Goal: Task Accomplishment & Management: Complete application form

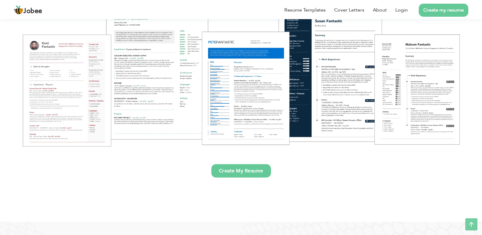
scroll to position [105, 0]
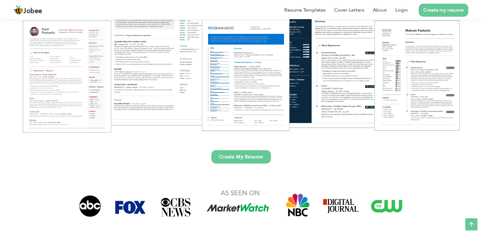
click at [240, 157] on link "Create My Resume" at bounding box center [241, 156] width 60 height 13
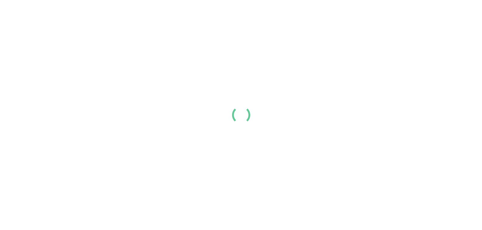
click at [14, 11] on img at bounding box center [19, 10] width 10 height 10
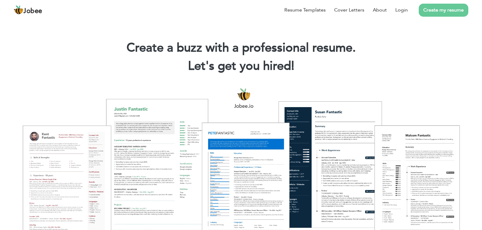
click at [27, 11] on span "Jobee" at bounding box center [32, 11] width 19 height 7
click at [14, 11] on img at bounding box center [19, 10] width 10 height 10
click at [241, 18] on div "Resume Templates Cover Letters About Login Create my resume" at bounding box center [241, 10] width 455 height 16
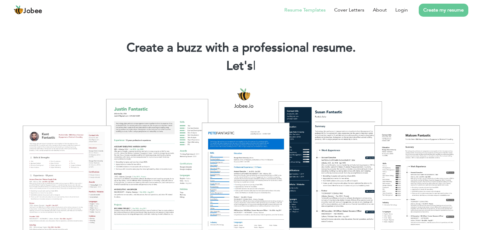
click at [326, 14] on link "Resume Templates" at bounding box center [304, 9] width 41 height 7
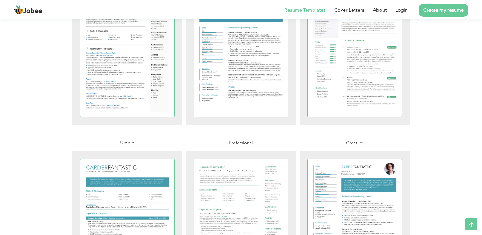
drag, startPoint x: 486, startPoint y: 91, endPoint x: 486, endPoint y: 102, distance: 11.6
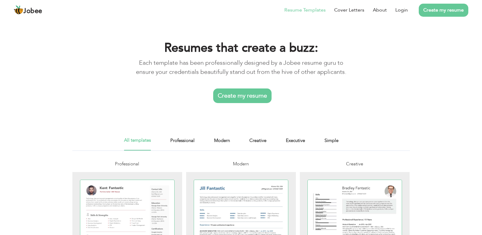
click at [235, 99] on link "Create my resume" at bounding box center [242, 95] width 58 height 15
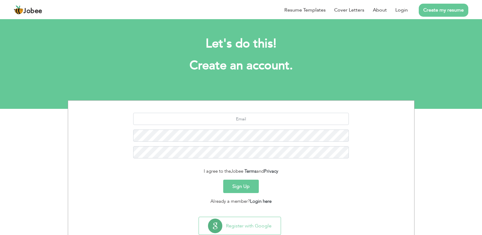
scroll to position [17, 0]
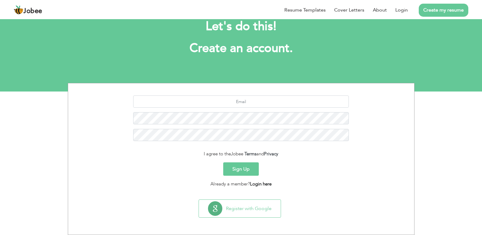
click at [262, 184] on link "Login here" at bounding box center [261, 184] width 22 height 6
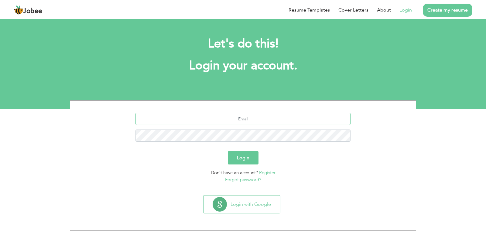
click at [255, 114] on input "text" at bounding box center [244, 119] width 216 height 12
type input "[EMAIL_ADDRESS][DOMAIN_NAME]"
click at [251, 159] on button "Login" at bounding box center [243, 157] width 31 height 13
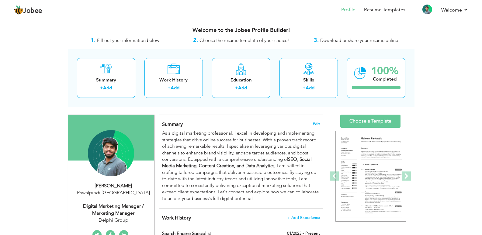
click at [316, 123] on span "Edit" at bounding box center [316, 124] width 7 height 4
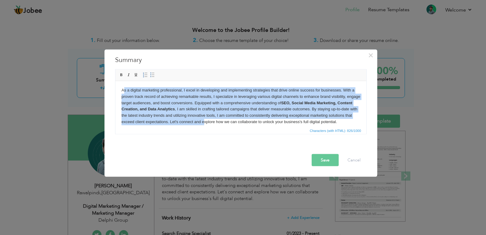
scroll to position [11, 0]
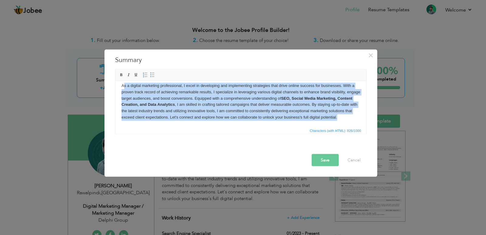
drag, startPoint x: 123, startPoint y: 91, endPoint x: 259, endPoint y: 129, distance: 141.9
click at [259, 126] on html "As a digital marketing professional, I excel in developing and implementing str…" at bounding box center [240, 101] width 251 height 50
copy body "s a digital marketing professional, I excel in developing and implementing stra…"
click at [279, 104] on body "As a digital marketing professional, I excel in developing and implementing str…" at bounding box center [240, 101] width 239 height 38
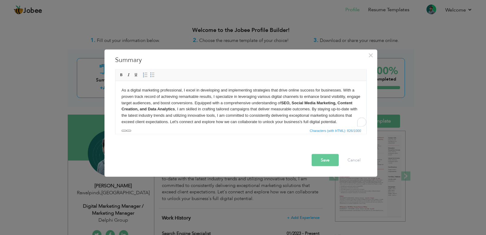
scroll to position [0, 0]
drag, startPoint x: 365, startPoint y: 108, endPoint x: 480, endPoint y: 160, distance: 126.7
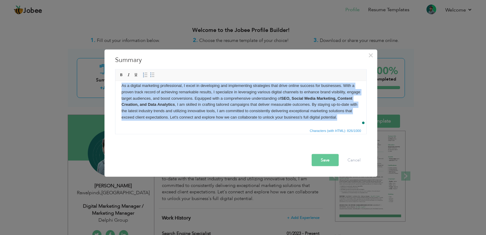
scroll to position [11, 0]
drag, startPoint x: 121, startPoint y: 91, endPoint x: 232, endPoint y: 125, distance: 116.2
click at [232, 125] on html "As a digital marketing professional, I excel in developing and implementing str…" at bounding box center [240, 101] width 251 height 50
copy body "As a digital marketing professional, I excel in developing and implementing str…"
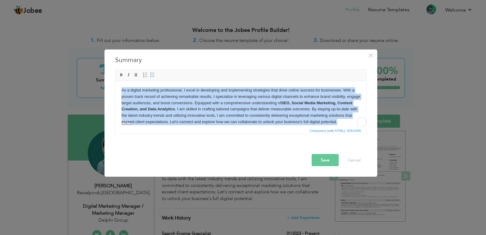
scroll to position [0, 0]
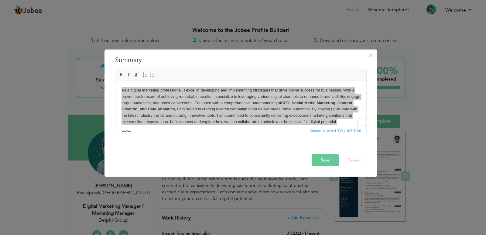
click at [254, 73] on span "Editor toolbars Basic Styles Bold Italic Underline Paragraph Insert/Remove Numb…" at bounding box center [241, 75] width 251 height 12
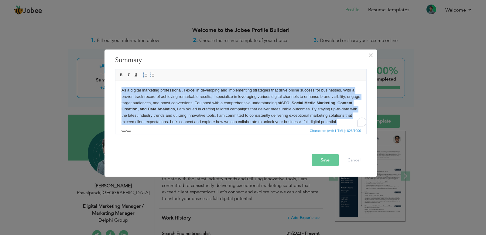
click at [294, 96] on body "As a digital marketing professional, I excel in developing and implementing str…" at bounding box center [240, 106] width 239 height 38
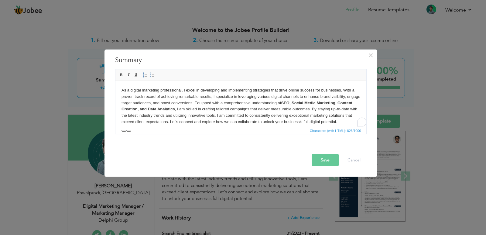
click at [309, 92] on body "As a digital marketing professional, I excel in developing and implementing str…" at bounding box center [240, 106] width 239 height 38
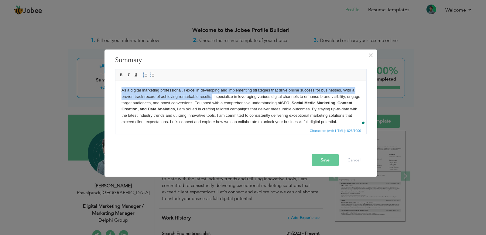
drag, startPoint x: 122, startPoint y: 90, endPoint x: 212, endPoint y: 97, distance: 90.5
click at [212, 97] on body "As a digital marketing professional, I excel in developing and implementing str…" at bounding box center [240, 106] width 239 height 38
copy body "As a digital marketing professional, I excel in developing and implementing str…"
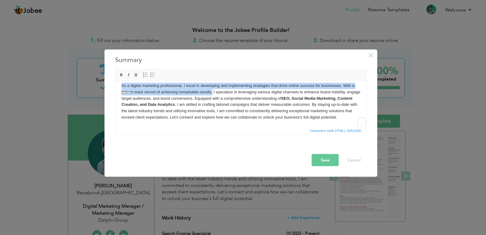
scroll to position [11, 0]
drag, startPoint x: 365, startPoint y: 107, endPoint x: 482, endPoint y: 198, distance: 148.4
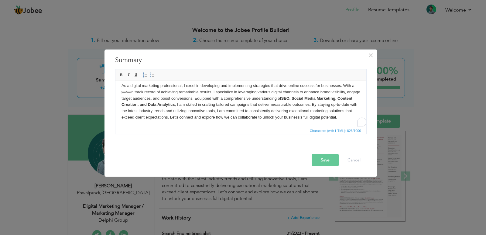
click at [222, 100] on body "As a digital marketing professional, I excel in developing and implementing str…" at bounding box center [240, 101] width 239 height 38
click at [195, 111] on body "As a digital marketing professional, I excel in developing and implementing str…" at bounding box center [240, 101] width 239 height 38
click at [279, 103] on body "As a digital marketing professional, I excel in developing and implementing str…" at bounding box center [240, 101] width 239 height 38
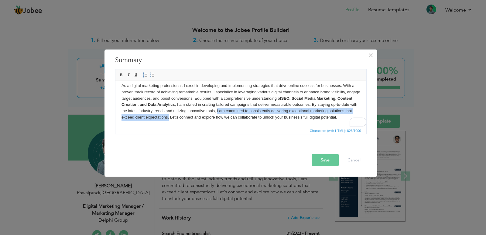
drag, startPoint x: 238, startPoint y: 104, endPoint x: 193, endPoint y: 112, distance: 45.9
click at [193, 112] on body "As a digital marketing professional, I excel in developing and implementing str…" at bounding box center [240, 101] width 239 height 38
copy body "I am committed to consistently delivering exceptional marketing solutions that …"
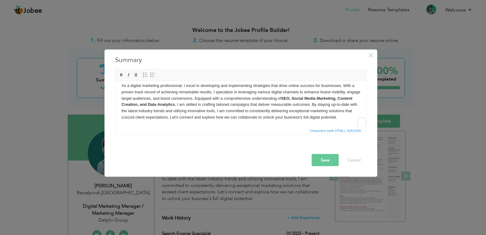
click at [208, 91] on body "As a digital marketing professional, I excel in developing and implementing str…" at bounding box center [240, 101] width 239 height 38
click at [209, 91] on body "As a digital marketing professional, I excel in developing and implementing str…" at bounding box center [240, 101] width 239 height 38
drag, startPoint x: 193, startPoint y: 99, endPoint x: 272, endPoint y: 99, distance: 79.7
click at [272, 99] on body "As a digital marketing professional, I excel in developing and implementing str…" at bounding box center [240, 101] width 239 height 38
drag, startPoint x: 272, startPoint y: 99, endPoint x: 310, endPoint y: 141, distance: 57.1
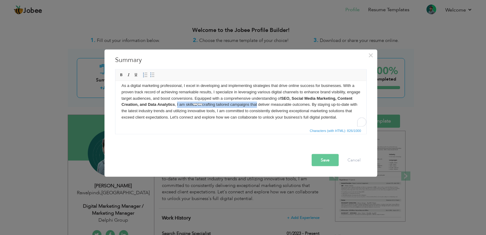
click at [272, 99] on body "As a digital marketing professional, I excel in developing and implementing str…" at bounding box center [240, 101] width 239 height 38
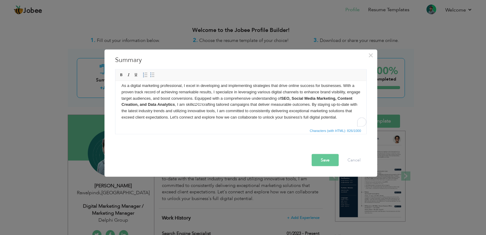
click at [166, 114] on body "As a digital marketing professional, I excel in developing and implementing str…" at bounding box center [240, 101] width 239 height 38
click at [148, 120] on body "As a digital marketing professional, I excel in developing and implementing str…" at bounding box center [240, 101] width 239 height 38
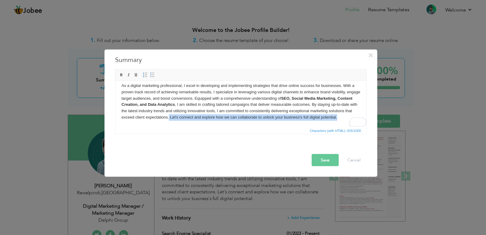
drag, startPoint x: 193, startPoint y: 110, endPoint x: 196, endPoint y: 115, distance: 5.9
click at [196, 115] on body "As a digital marketing professional, I excel in developing and implementing str…" at bounding box center [240, 101] width 239 height 38
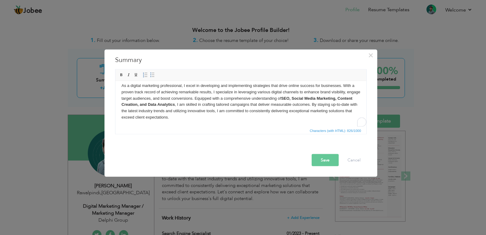
scroll to position [5, 0]
click at [237, 111] on body "As a digital marketing professional, I excel in developing and implementing str…" at bounding box center [240, 101] width 239 height 38
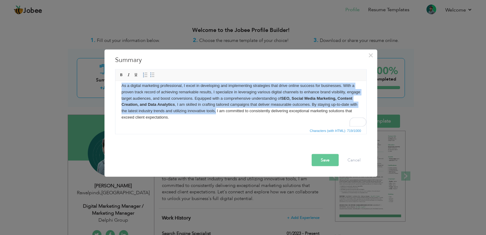
scroll to position [0, 0]
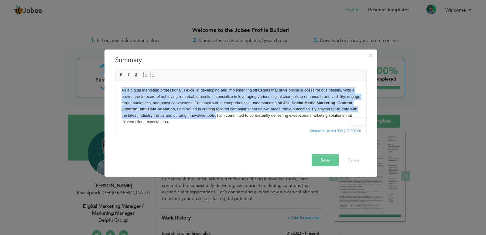
drag, startPoint x: 237, startPoint y: 111, endPoint x: 112, endPoint y: 85, distance: 127.9
click at [115, 85] on html "As a digital marketing professional, I excel in developing and implementing str…" at bounding box center [240, 106] width 251 height 50
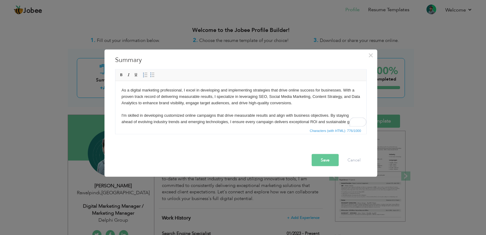
drag, startPoint x: 364, startPoint y: 105, endPoint x: 479, endPoint y: 161, distance: 127.9
drag, startPoint x: 259, startPoint y: 95, endPoint x: 266, endPoint y: 95, distance: 7.3
click at [266, 95] on body "As a digital marketing professional, I excel in developing and implementing str…" at bounding box center [240, 109] width 239 height 44
click at [122, 75] on span at bounding box center [121, 74] width 5 height 5
click at [269, 96] on body "As a digital marketing professional, I excel in developing and implementing str…" at bounding box center [240, 109] width 239 height 44
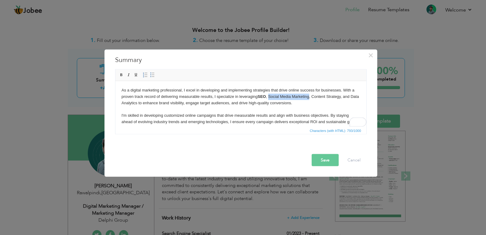
drag, startPoint x: 270, startPoint y: 96, endPoint x: 309, endPoint y: 98, distance: 39.6
click at [309, 98] on body "As a digital marketing professional, I excel in developing and implementing str…" at bounding box center [240, 109] width 239 height 44
click at [120, 77] on span at bounding box center [121, 74] width 5 height 5
click at [315, 96] on body "As a digital marketing professional, I excel in developing and implementing str…" at bounding box center [240, 109] width 239 height 44
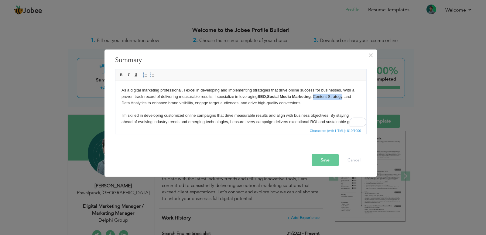
drag, startPoint x: 315, startPoint y: 96, endPoint x: 335, endPoint y: 96, distance: 19.8
click at [335, 96] on body "As a digital marketing professional, I excel in developing and implementing str…" at bounding box center [240, 109] width 239 height 44
click at [124, 75] on span at bounding box center [121, 74] width 5 height 5
click at [123, 103] on body "As a digital marketing professional, I excel in developing and implementing str…" at bounding box center [240, 109] width 239 height 44
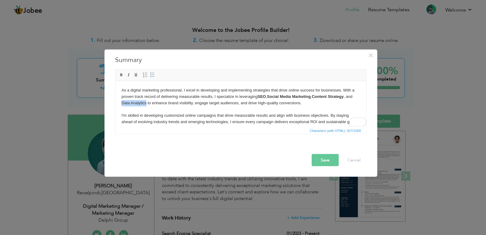
drag, startPoint x: 122, startPoint y: 103, endPoint x: 146, endPoint y: 103, distance: 23.4
click at [146, 103] on body "As a digital marketing professional, I excel in developing and implementing str…" at bounding box center [240, 109] width 239 height 44
click at [123, 77] on span at bounding box center [121, 74] width 5 height 5
click at [179, 106] on body "As a digital marketing professional, I excel in developing and implementing str…" at bounding box center [240, 109] width 239 height 44
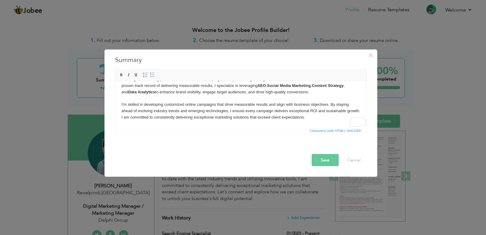
scroll to position [17, 0]
drag, startPoint x: 186, startPoint y: 98, endPoint x: 216, endPoint y: 97, distance: 29.5
click at [216, 97] on body "As a digital marketing professional, I excel in developing and implementing str…" at bounding box center [240, 98] width 239 height 44
click at [121, 76] on span at bounding box center [121, 74] width 5 height 5
click at [301, 114] on body "As a digital marketing professional, I excel in developing and implementing str…" at bounding box center [240, 98] width 239 height 44
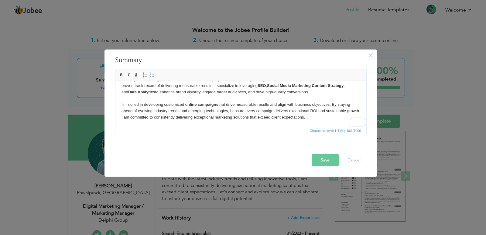
click at [188, 102] on strong "nline campaigns" at bounding box center [202, 104] width 31 height 5
click at [185, 99] on body "As a digital marketing professional, I excel in developing and implementing str…" at bounding box center [240, 98] width 239 height 44
click at [122, 74] on span at bounding box center [121, 74] width 5 height 5
click at [310, 117] on body "As a digital marketing professional, I excel in developing and implementing str…" at bounding box center [240, 98] width 239 height 44
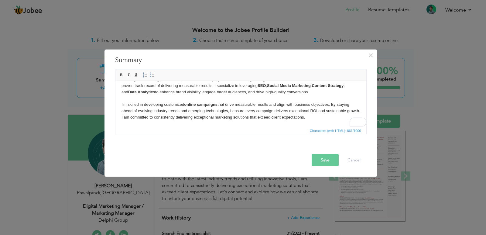
drag, startPoint x: 365, startPoint y: 109, endPoint x: 483, endPoint y: 193, distance: 145.3
click at [145, 115] on body "As a digital marketing professional, I excel in developing and implementing str…" at bounding box center [240, 98] width 239 height 44
click at [140, 110] on body "As a digital marketing professional, I excel in developing and implementing str…" at bounding box center [240, 98] width 239 height 44
click at [308, 118] on body "As a digital marketing professional, I excel in developing and implementing str…" at bounding box center [240, 98] width 239 height 44
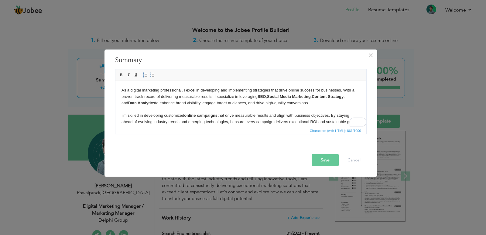
drag, startPoint x: 308, startPoint y: 118, endPoint x: 110, endPoint y: 91, distance: 199.8
click at [115, 91] on html "As a digital marketing professional, I excel in developing and implementing str…" at bounding box center [240, 109] width 251 height 57
copy body "As a digital marketing professional, I excel in developing and implementing str…"
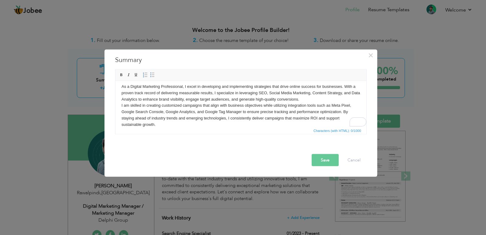
scroll to position [4, 0]
drag, startPoint x: 259, startPoint y: 92, endPoint x: 266, endPoint y: 92, distance: 6.7
click at [266, 92] on body "As a Digital Marketing Professional, I excel in developing and implementing str…" at bounding box center [240, 105] width 239 height 44
click at [119, 75] on span at bounding box center [121, 74] width 5 height 5
click at [270, 93] on body "As a Digital Marketing Professional, I excel in developing and implementing str…" at bounding box center [240, 105] width 239 height 44
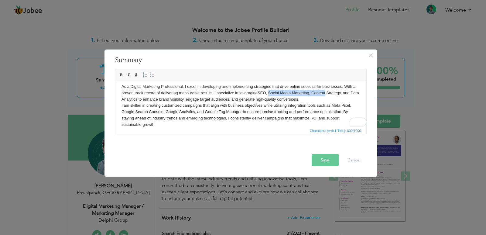
drag, startPoint x: 270, startPoint y: 93, endPoint x: 317, endPoint y: 92, distance: 47.4
click at [317, 92] on body "As a Digital Marketing Professional, I excel in developing and implementing str…" at bounding box center [240, 105] width 239 height 44
click at [308, 93] on body "As a Digital Marketing Professional, I excel in developing and implementing str…" at bounding box center [240, 105] width 239 height 44
drag, startPoint x: 269, startPoint y: 92, endPoint x: 342, endPoint y: 93, distance: 72.4
click at [342, 93] on body "As a Digital Marketing Professional, I excel in developing and implementing str…" at bounding box center [240, 105] width 239 height 44
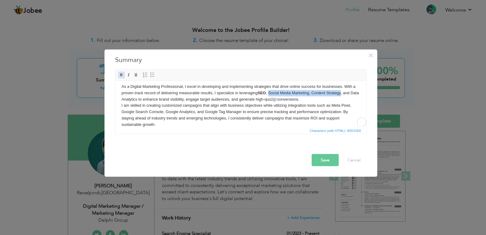
click at [120, 74] on span at bounding box center [121, 74] width 5 height 5
click at [121, 99] on body "As a Digital Marketing Professional, I excel in developing and implementing str…" at bounding box center [240, 105] width 239 height 44
drag, startPoint x: 122, startPoint y: 99, endPoint x: 146, endPoint y: 100, distance: 24.7
click at [146, 100] on body "As a Digital Marketing Professional, I excel in developing and implementing str…" at bounding box center [240, 105] width 239 height 44
click at [123, 75] on span at bounding box center [121, 74] width 5 height 5
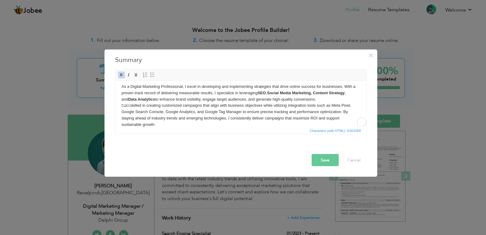
click at [316, 100] on body "As a Digital Marketing Professional, I excel in developing and implementing str…" at bounding box center [240, 105] width 239 height 44
drag, startPoint x: 332, startPoint y: 106, endPoint x: 350, endPoint y: 106, distance: 17.6
click at [350, 106] on body "As a Digital Marketing Professional, I excel in developing and implementing str…" at bounding box center [240, 105] width 239 height 44
click at [123, 73] on span at bounding box center [121, 74] width 5 height 5
drag, startPoint x: 122, startPoint y: 112, endPoint x: 163, endPoint y: 112, distance: 41.0
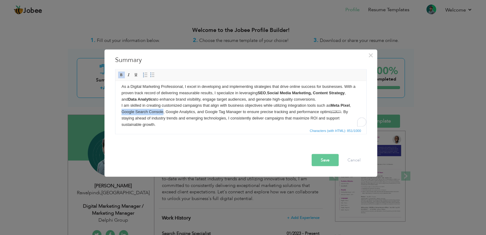
click at [163, 112] on body "As a Digital Marketing Professional, I excel in developing and implementing str…" at bounding box center [240, 105] width 239 height 44
click at [122, 77] on span at bounding box center [121, 74] width 5 height 5
click at [169, 112] on body "As a Digital Marketing Professional, I excel in developing and implementing str…" at bounding box center [240, 105] width 239 height 44
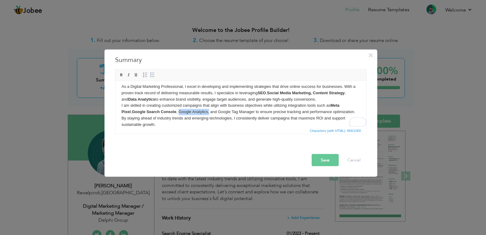
drag, startPoint x: 169, startPoint y: 112, endPoint x: 197, endPoint y: 112, distance: 28.0
click at [197, 112] on body "As a Digital Marketing Professional, I excel in developing and implementing str…" at bounding box center [240, 105] width 239 height 44
click at [123, 75] on span at bounding box center [121, 74] width 5 height 5
click at [202, 112] on body "As a Digital Marketing Professional, I excel in developing and implementing str…" at bounding box center [240, 105] width 239 height 44
drag, startPoint x: 210, startPoint y: 112, endPoint x: 247, endPoint y: 112, distance: 36.5
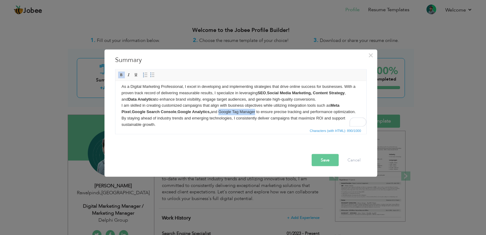
click at [247, 112] on body "As a Digital Marketing Professional, I excel in developing and implementing str…" at bounding box center [240, 105] width 239 height 44
click at [121, 76] on span at bounding box center [121, 74] width 5 height 5
click at [171, 124] on body "As a Digital Marketing Professional, I excel in developing and implementing str…" at bounding box center [240, 105] width 239 height 44
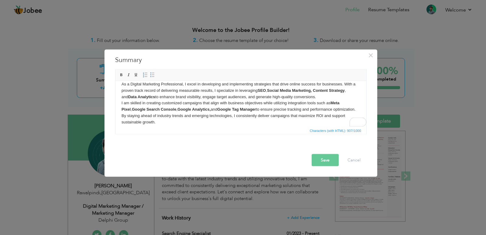
scroll to position [11, 0]
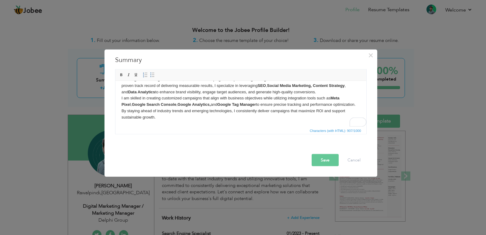
drag, startPoint x: 363, startPoint y: 108, endPoint x: 479, endPoint y: 203, distance: 150.1
drag, startPoint x: 159, startPoint y: 118, endPoint x: 228, endPoint y: 113, distance: 68.9
click at [228, 113] on body "As a Digital Marketing Professional, I excel in developing and implementing str…" at bounding box center [240, 98] width 239 height 44
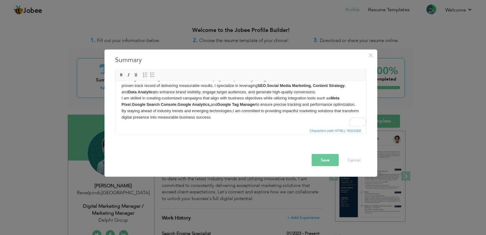
click at [351, 105] on body "As a Digital Marketing Professional, I excel in developing and implementing str…" at bounding box center [240, 98] width 239 height 44
click at [234, 119] on body "As a Digital Marketing Professional, I excel in developing and implementing str…" at bounding box center [240, 98] width 239 height 44
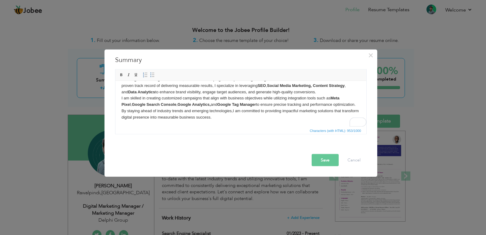
click at [325, 163] on button "Save" at bounding box center [325, 160] width 27 height 12
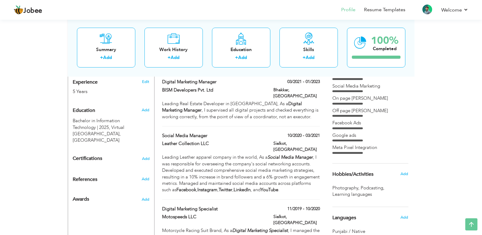
scroll to position [285, 0]
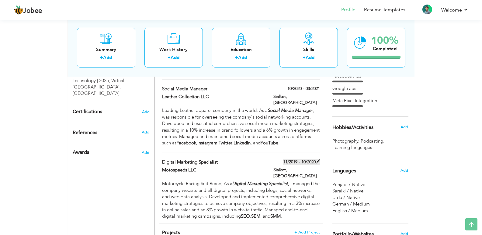
click at [318, 159] on span at bounding box center [318, 161] width 4 height 4
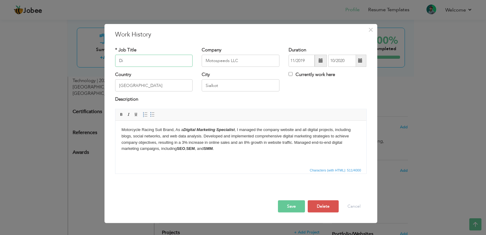
type input "D"
type input "Social Media Marketing Manager"
click at [183, 69] on div "* Job Title Social Media Marketing Manager" at bounding box center [154, 59] width 87 height 25
click at [320, 61] on span at bounding box center [321, 60] width 4 height 4
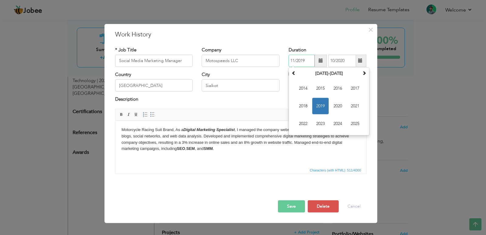
click at [318, 105] on span "2019" at bounding box center [321, 106] width 16 height 16
click at [304, 123] on span "Sep" at bounding box center [303, 124] width 16 height 16
type input "09/2019"
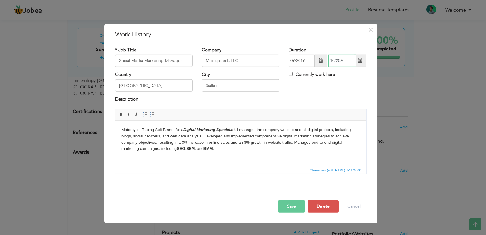
click at [334, 60] on input "10/2020" at bounding box center [343, 61] width 28 height 12
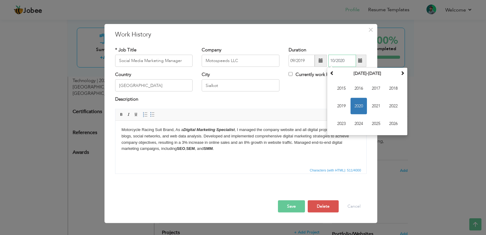
click at [361, 104] on span "2020" at bounding box center [359, 106] width 16 height 16
click at [372, 124] on span "Nov" at bounding box center [376, 124] width 16 height 16
type input "11/2020"
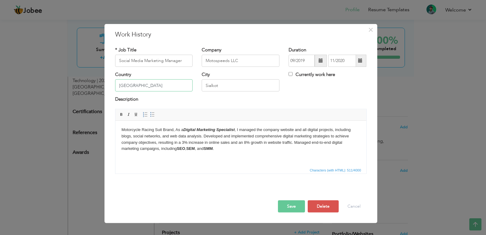
click at [153, 84] on input "[GEOGRAPHIC_DATA]" at bounding box center [154, 85] width 78 height 12
click at [219, 95] on div "City Sialkot" at bounding box center [240, 83] width 87 height 25
click at [220, 149] on body "Motorcycle Racing Suit Brand, As a Digital Marketing Specialist , I managed the…" at bounding box center [240, 138] width 239 height 25
click at [122, 130] on body "Motorcycle Racing Suit Brand, As a Digital Marketing Specialist , I managed the…" at bounding box center [240, 138] width 239 height 25
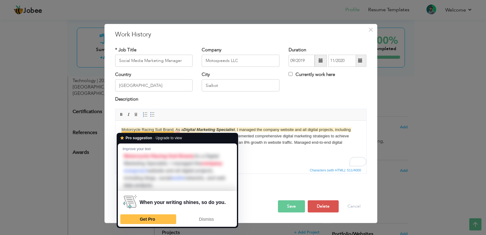
click at [122, 129] on body "Motorcycle Racing Suit Brand, As a Digital Marketing Specialist , I managed the…" at bounding box center [240, 138] width 239 height 25
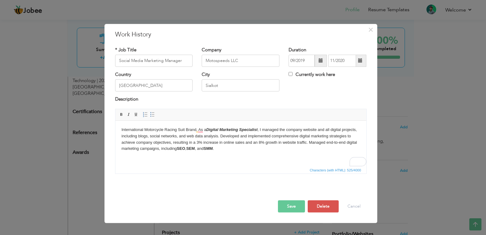
click at [259, 130] on body "International Motorcycle Racing Suit Brand, As a Digital Marketing Specialist ,…" at bounding box center [240, 138] width 239 height 25
click at [220, 150] on body "International Motorcycle Racing Suit Brand, As a Digital Marketing Specialist ,…" at bounding box center [240, 138] width 239 height 25
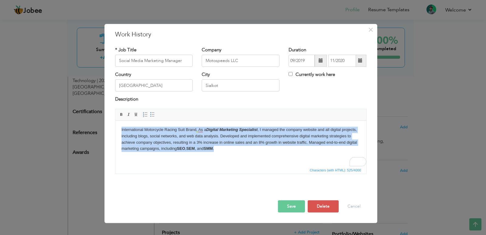
drag, startPoint x: 220, startPoint y: 150, endPoint x: 120, endPoint y: 127, distance: 102.4
click at [120, 127] on html "International Motorcycle Racing Suit Brand, As a Digital Marketing Specialist ,…" at bounding box center [240, 138] width 251 height 37
copy body "International Motorcycle Racing Suit Brand, As a Digital Marketing Specialist ,…"
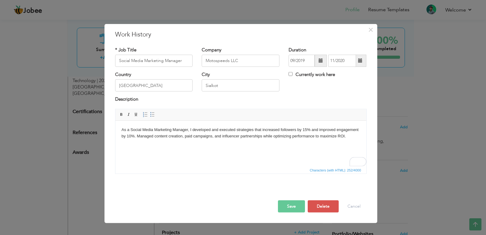
click at [293, 208] on button "Save" at bounding box center [291, 206] width 27 height 12
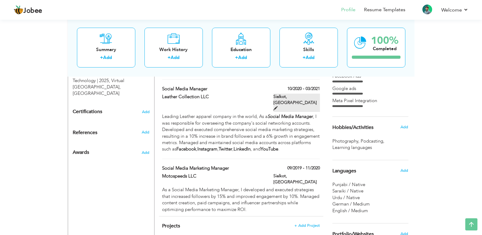
click at [278, 106] on span at bounding box center [275, 108] width 4 height 4
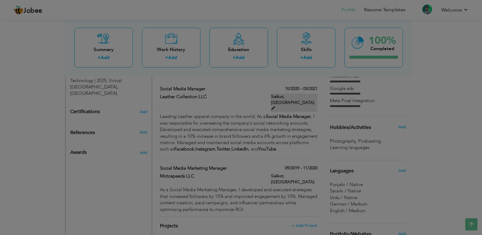
type input "Social Media Manager"
type input "Leather Collection LLC"
type input "10/2020"
type input "03/2021"
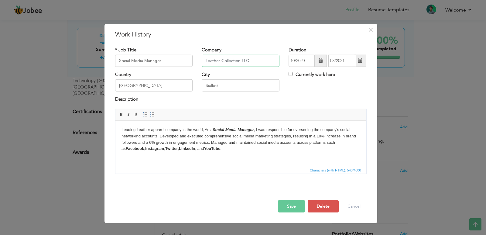
click at [253, 63] on input "Leather Collection LLC" at bounding box center [241, 61] width 78 height 12
click at [168, 59] on input "Social Media Manager" at bounding box center [154, 61] width 78 height 12
type input "S"
type input "Search Engine Optimizer"
click at [175, 95] on div "Country [GEOGRAPHIC_DATA]" at bounding box center [154, 83] width 87 height 25
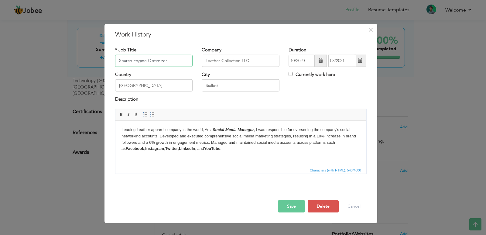
click at [177, 64] on input "Search Engine Optimizer" at bounding box center [154, 61] width 78 height 12
click at [253, 62] on input "Leather Collection LLC" at bounding box center [241, 61] width 78 height 12
click at [308, 61] on input "10/2020" at bounding box center [302, 61] width 26 height 12
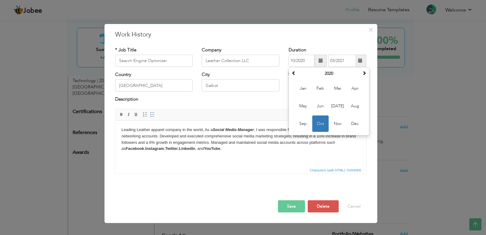
click at [272, 101] on div "Description" at bounding box center [241, 100] width 252 height 8
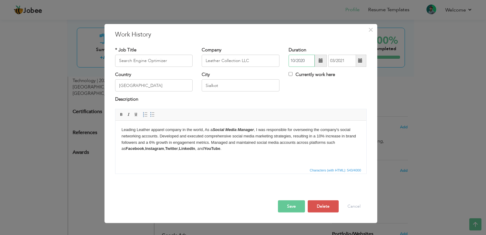
click at [294, 61] on input "10/2020" at bounding box center [302, 61] width 26 height 12
click at [267, 99] on div "Description" at bounding box center [241, 100] width 252 height 8
click at [227, 87] on input "Sialkot" at bounding box center [241, 85] width 78 height 12
click at [183, 98] on div "Description" at bounding box center [241, 100] width 252 height 8
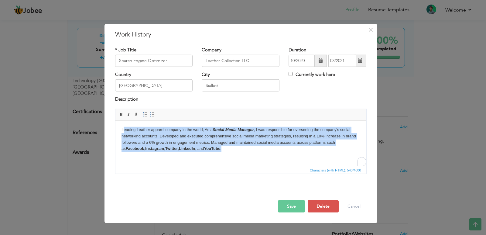
drag, startPoint x: 123, startPoint y: 129, endPoint x: 230, endPoint y: 150, distance: 109.2
click at [230, 150] on body "Leading Leather apparel company in the world, As a Social Media Manager , I was…" at bounding box center [240, 138] width 239 height 25
drag, startPoint x: 229, startPoint y: 150, endPoint x: 119, endPoint y: 126, distance: 112.8
click at [119, 126] on html "Leading Leather apparel company in the world, As a Social Media Manager , I was…" at bounding box center [240, 138] width 251 height 37
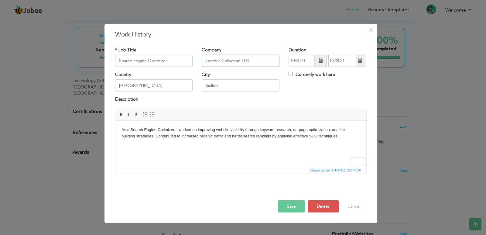
click at [251, 63] on input "Leather Collection LLC" at bounding box center [241, 61] width 78 height 12
type input "Leather Collection"
click at [291, 206] on button "Save" at bounding box center [291, 206] width 27 height 12
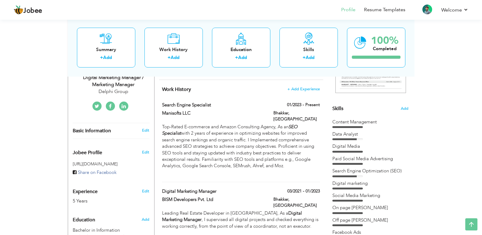
scroll to position [135, 0]
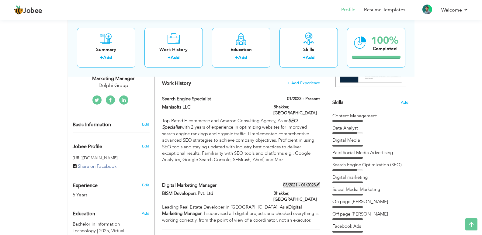
click at [317, 185] on span at bounding box center [318, 184] width 4 height 4
type input "Digital Marketing Manager"
type input "BISM Developers Pvt. Ltd"
type input "03/2021"
type input "01/2023"
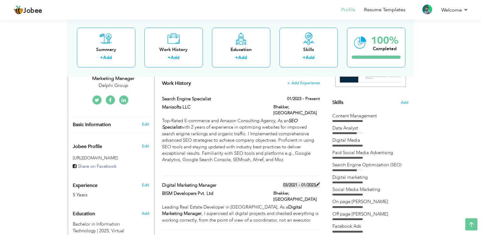
type input "Bhakkar"
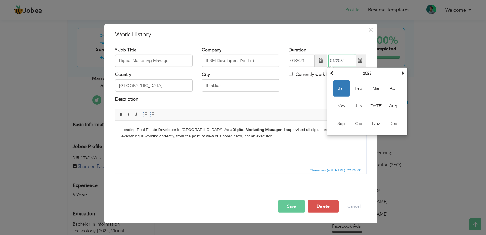
click at [347, 60] on input "01/2023" at bounding box center [343, 61] width 28 height 12
click at [333, 60] on input "01/2023" at bounding box center [343, 61] width 28 height 12
click at [378, 91] on span "Mar" at bounding box center [376, 88] width 16 height 16
type input "03/2023"
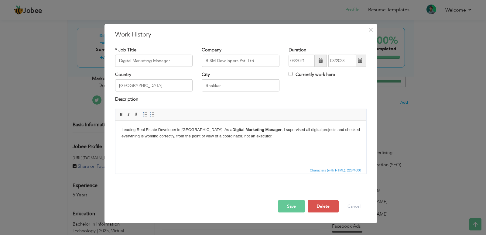
click at [227, 97] on div "Description" at bounding box center [241, 100] width 252 height 8
click at [290, 207] on button "Save" at bounding box center [291, 206] width 27 height 12
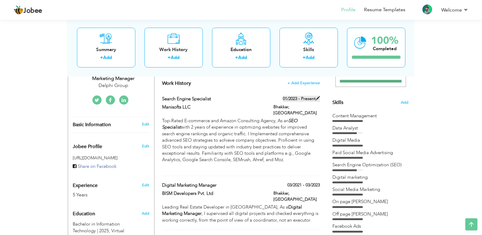
click at [318, 100] on span at bounding box center [318, 98] width 4 height 4
type input "Search Engine Specialist"
type input "Manisofts LLC"
type input "01/2023"
checkbox input "true"
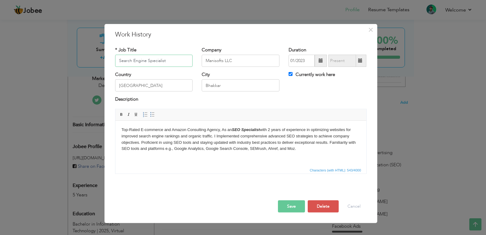
type input "Search Engine Specialist"
click at [226, 84] on input "Bhakkar" at bounding box center [241, 85] width 78 height 12
click at [202, 95] on div "City Bhakkar" at bounding box center [240, 83] width 87 height 25
drag, startPoint x: 262, startPoint y: 129, endPoint x: 309, endPoint y: 130, distance: 46.2
click at [309, 130] on body "Top-Rated E-commerce and Amazon Consulting Agency, As an SEO Specialist with 2 …" at bounding box center [240, 142] width 239 height 32
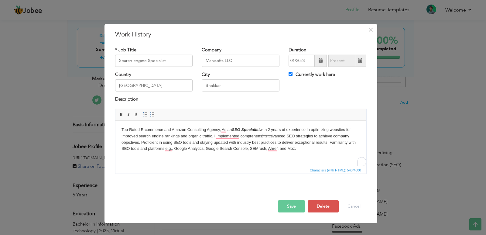
click at [211, 139] on body "Top-Rated E-commerce and Amazon Consulting Agency, As an SEO Specialist with 2 …" at bounding box center [240, 142] width 239 height 32
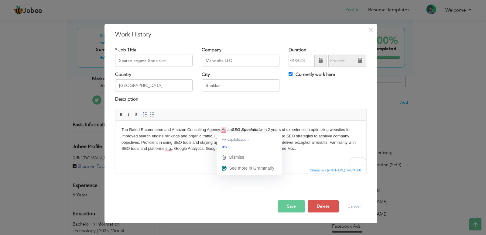
click at [197, 167] on span "Characters (with HTML): 543/4000" at bounding box center [241, 169] width 251 height 7
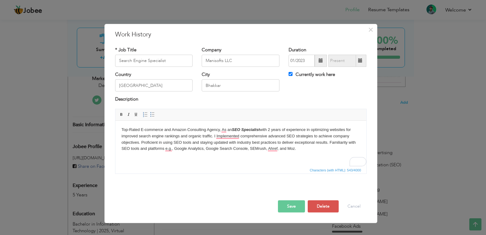
drag, startPoint x: 301, startPoint y: 149, endPoint x: 220, endPoint y: 132, distance: 82.4
click at [220, 132] on body "Top-Rated E-commerce and Amazon Consulting Agency, As an SEO Specialist with 2 …" at bounding box center [240, 142] width 239 height 32
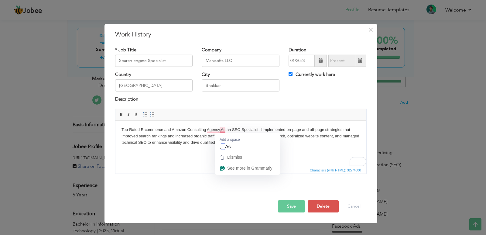
click at [220, 129] on body "Top-Rated E-commerce and Amazon Consulting Agency, As an SEO Specialist, I impl…" at bounding box center [240, 138] width 239 height 25
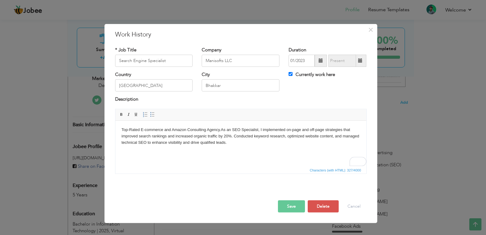
click at [235, 143] on body "Top-Rated E-commerce and Amazon Consulting Agency. As an SEO Specialist, I impl…" at bounding box center [240, 138] width 239 height 25
click at [219, 130] on body "Top-Rated E-commerce and Amazon Consulting Agency. As an SEO Specialist, I impl…" at bounding box center [240, 138] width 239 height 25
click at [272, 141] on body "Top-Rated E-commerce and Amazon Consulting Agency in [US_STATE], [GEOGRAPHIC_DA…" at bounding box center [240, 138] width 239 height 25
click at [290, 75] on input "Currently work here" at bounding box center [291, 74] width 4 height 4
checkbox input "false"
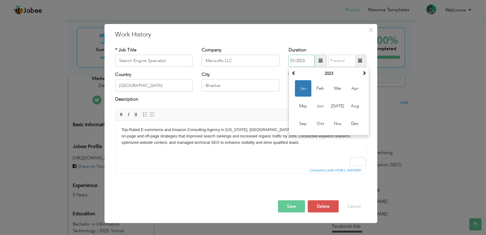
click at [306, 60] on input "01/2023" at bounding box center [302, 61] width 26 height 12
click at [340, 90] on span "Mar" at bounding box center [338, 88] width 16 height 16
type input "03/2023"
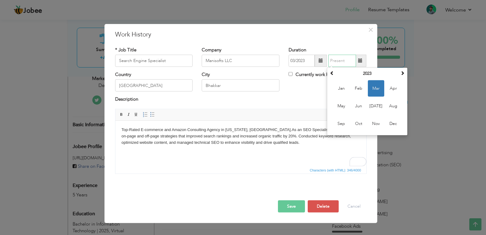
click at [346, 61] on input "text" at bounding box center [343, 61] width 28 height 12
click at [403, 72] on span at bounding box center [403, 73] width 4 height 4
click at [362, 107] on span "Jun" at bounding box center [359, 106] width 16 height 16
type input "06/2025"
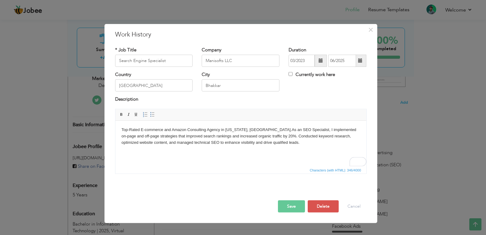
click at [308, 83] on div "Currently work here" at bounding box center [327, 77] width 87 height 12
click at [177, 62] on input "Search Engine Specialist" at bounding box center [154, 61] width 78 height 12
click at [291, 204] on button "Save" at bounding box center [291, 206] width 27 height 12
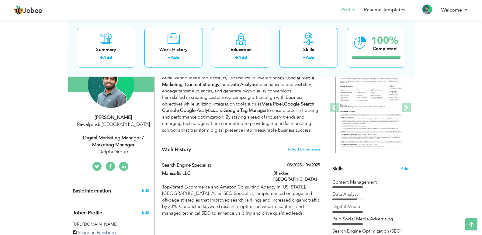
scroll to position [86, 0]
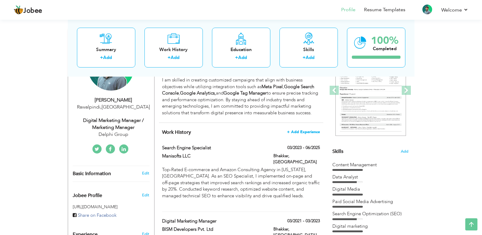
click at [302, 134] on span "+ Add Experience" at bounding box center [303, 132] width 33 height 4
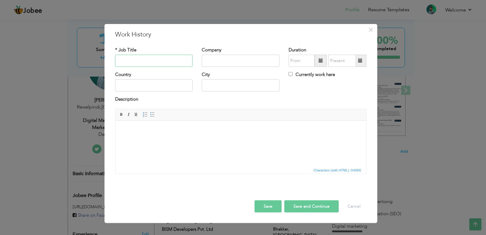
click at [171, 63] on input "text" at bounding box center [154, 61] width 78 height 12
type input "Project Coordinator"
click at [189, 139] on html at bounding box center [240, 129] width 251 height 19
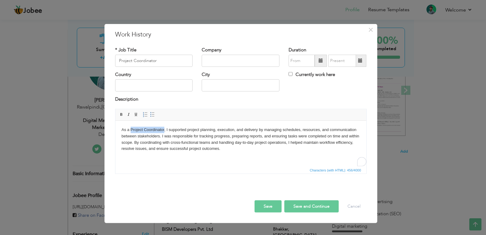
drag, startPoint x: 131, startPoint y: 129, endPoint x: 164, endPoint y: 131, distance: 32.9
click at [164, 131] on body "As a Project Coordinator, I supported project planning, execution, and delivery…" at bounding box center [240, 138] width 239 height 25
copy body "Project Coordinator"
click at [167, 60] on input "Project Coordinator" at bounding box center [154, 61] width 78 height 12
drag, startPoint x: 167, startPoint y: 60, endPoint x: 119, endPoint y: 56, distance: 48.8
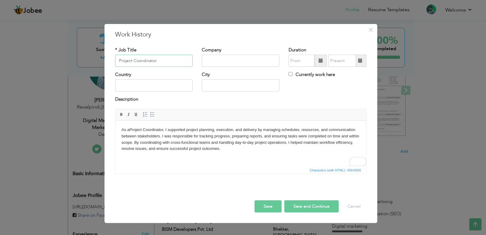
click at [119, 56] on input "Project Coordinator" at bounding box center [154, 61] width 78 height 12
paste input "Project Coordinator"
type input "Project Coordinator"
click at [214, 59] on input "text" at bounding box center [241, 61] width 78 height 12
type input "Delphi Global"
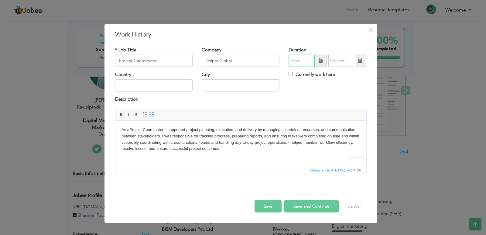
click at [300, 60] on input "text" at bounding box center [302, 61] width 26 height 12
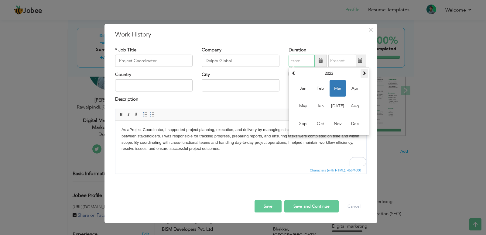
click at [365, 73] on span at bounding box center [364, 73] width 4 height 4
click at [338, 105] on span "[DATE]" at bounding box center [338, 106] width 16 height 16
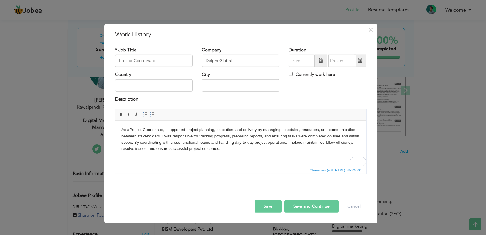
type input "07/2024"
click at [290, 75] on input "Currently work here" at bounding box center [291, 74] width 4 height 4
checkbox input "true"
click at [166, 86] on input "text" at bounding box center [154, 85] width 78 height 12
type input "[GEOGRAPHIC_DATA]"
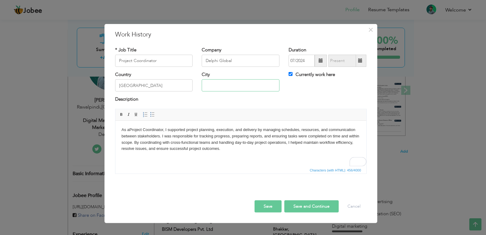
click at [239, 86] on input "text" at bounding box center [241, 85] width 78 height 12
type input "[GEOGRAPHIC_DATA]"
click at [149, 87] on input "[GEOGRAPHIC_DATA]" at bounding box center [154, 85] width 78 height 12
click at [235, 97] on div "Description" at bounding box center [241, 100] width 252 height 8
click at [265, 209] on button "Save" at bounding box center [268, 206] width 27 height 12
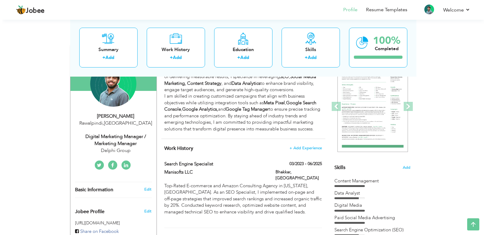
scroll to position [31, 0]
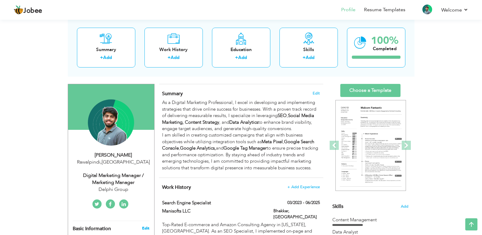
click at [145, 228] on link "Edit" at bounding box center [145, 228] width 7 height 5
type input "Obaid"
type input "[PERSON_NAME]"
type input "03363220056"
select select "number:166"
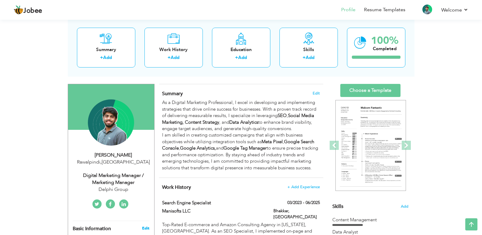
type input "Rawalpindi"
select select "number:7"
type input "Delphi Group"
type input "Digital Marketing Manager / Marketing Manager"
type input "[URL][DOMAIN_NAME]"
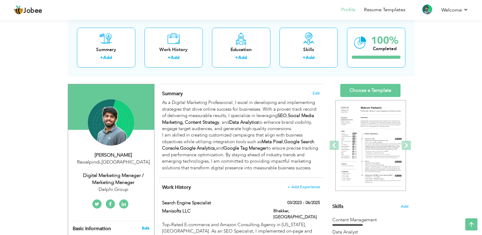
type input "[URL][DOMAIN_NAME]"
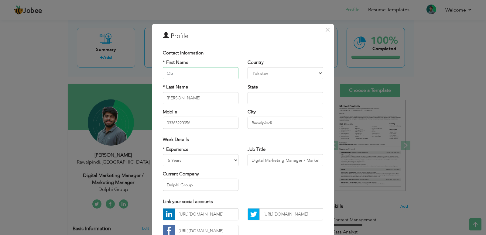
type input "O"
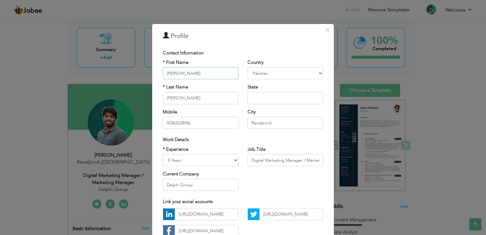
type input "[PERSON_NAME]"
click at [180, 101] on input "[PERSON_NAME]" at bounding box center [201, 98] width 76 height 12
type input "R"
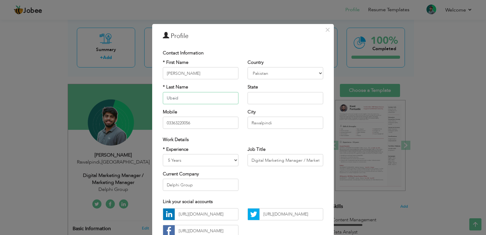
type input "Ubaid"
click at [271, 109] on div "City Rawalpindi Are you sure?" at bounding box center [286, 119] width 76 height 20
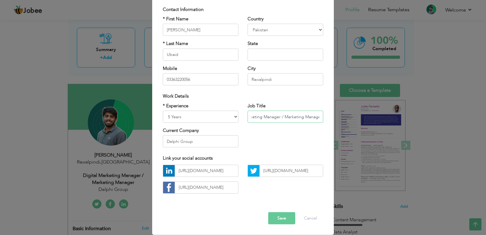
scroll to position [0, 24]
drag, startPoint x: 249, startPoint y: 117, endPoint x: 333, endPoint y: 119, distance: 83.9
click at [333, 119] on div "× Profile Contact Information * First Name [PERSON_NAME] * Last Name [PERSON_NA…" at bounding box center [243, 117] width 486 height 235
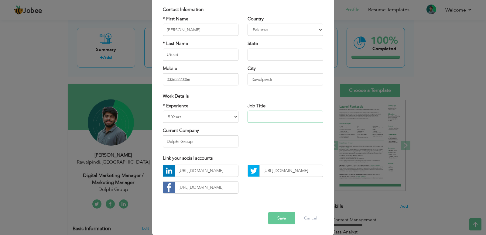
scroll to position [0, 0]
type input "D"
paste input "Digital Marketing Executive"
paste input "SEO Specialist"
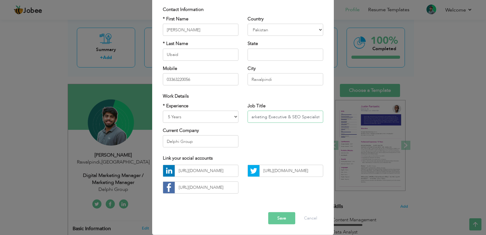
type input "Digital Marketing Executive & SEO Specialist"
click at [207, 142] on input "Delphi Group" at bounding box center [201, 141] width 76 height 12
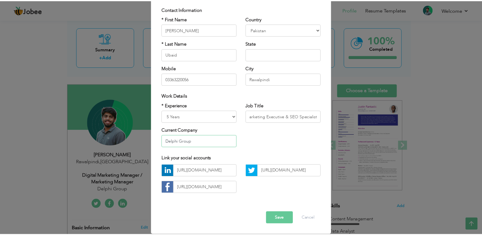
scroll to position [0, 0]
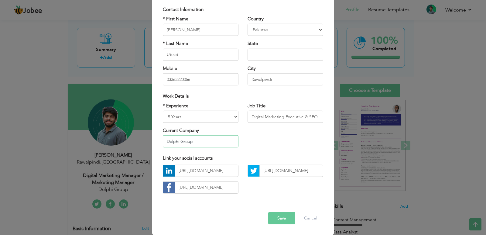
drag, startPoint x: 207, startPoint y: 142, endPoint x: 163, endPoint y: 144, distance: 44.4
click at [163, 144] on input "Delphi Group" at bounding box center [201, 141] width 76 height 12
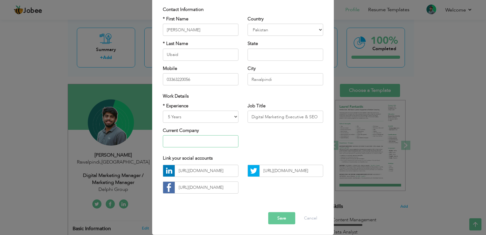
type input "M"
type input "Manisofts LLC"
click at [217, 151] on div "* Experience Entry Level Less than 1 Year 1 Year 2 Years 3 Years 4 Years 5 Year…" at bounding box center [200, 127] width 85 height 50
click at [239, 146] on div "* Experience Entry Level Less than 1 Year 1 Year 2 Years 3 Years 4 Years 5 Year…" at bounding box center [200, 127] width 85 height 50
click at [226, 149] on div "* Experience Entry Level Less than 1 Year 1 Year 2 Years 3 Years 4 Years 5 Year…" at bounding box center [200, 127] width 85 height 50
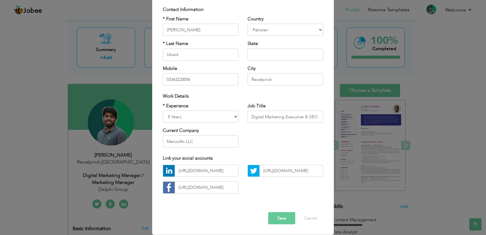
click at [241, 141] on div "* Experience Entry Level Less than 1 Year 1 Year 2 Years 3 Years 4 Years 5 Year…" at bounding box center [200, 127] width 85 height 50
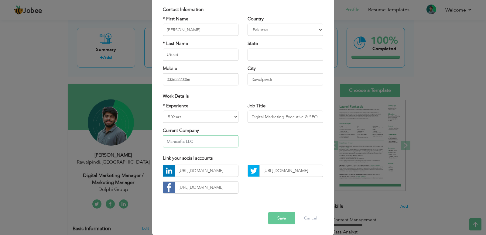
drag, startPoint x: 206, startPoint y: 140, endPoint x: 164, endPoint y: 142, distance: 41.1
click at [164, 142] on input "Manisofts LLC" at bounding box center [201, 141] width 76 height 12
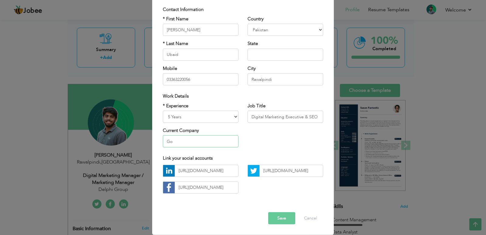
type input "G"
type input "a"
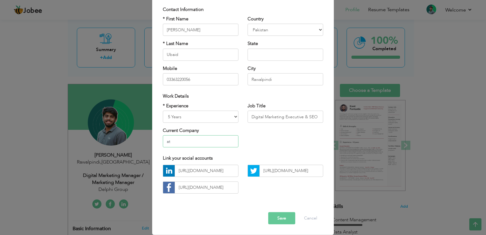
type input "a"
type input "At Google"
click at [244, 143] on div "* Experience Entry Level Less than 1 Year 1 Year 2 Years 3 Years 4 Years 5 Year…" at bounding box center [243, 127] width 170 height 50
click at [277, 217] on button "Save" at bounding box center [281, 218] width 27 height 12
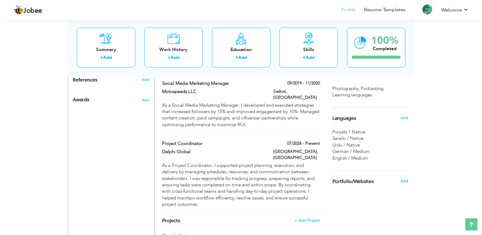
scroll to position [339, 0]
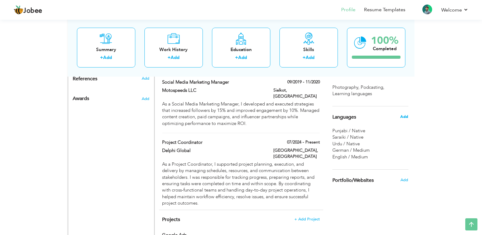
click at [404, 117] on span "Add" at bounding box center [404, 116] width 8 height 5
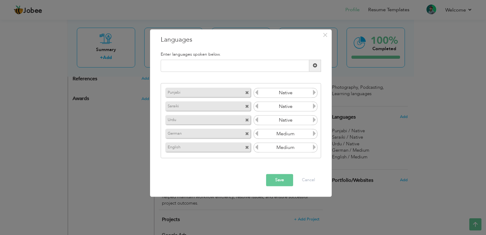
click at [248, 134] on span at bounding box center [247, 134] width 4 height 4
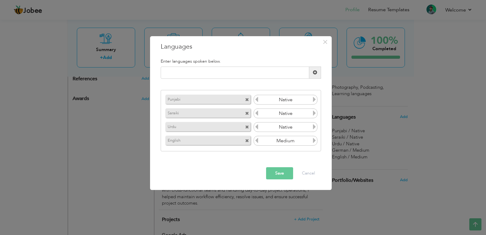
click at [247, 113] on span at bounding box center [247, 114] width 4 height 4
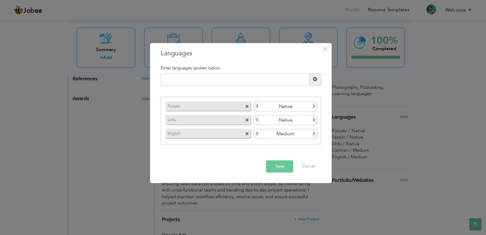
click at [247, 106] on span at bounding box center [247, 107] width 4 height 4
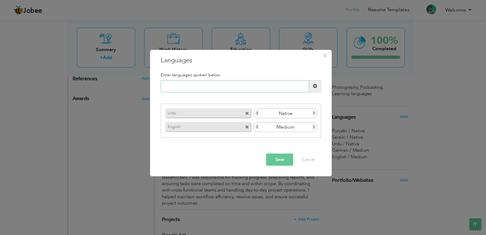
click at [259, 84] on input "text" at bounding box center [235, 86] width 149 height 12
type input "German"
click at [315, 86] on span at bounding box center [315, 86] width 4 height 4
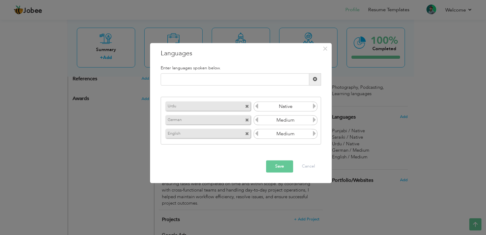
drag, startPoint x: 223, startPoint y: 120, endPoint x: 220, endPoint y: 136, distance: 16.3
click at [220, 136] on div "Urdu Native [DEMOGRAPHIC_DATA] English Medium" at bounding box center [241, 121] width 161 height 48
drag, startPoint x: 220, startPoint y: 136, endPoint x: 221, endPoint y: 115, distance: 20.7
click at [221, 115] on div "Urdu Native [DEMOGRAPHIC_DATA] English Medium" at bounding box center [241, 121] width 161 height 48
click at [247, 134] on span at bounding box center [247, 134] width 4 height 4
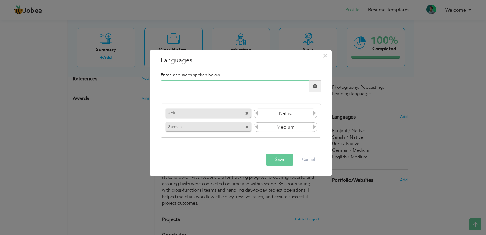
click at [228, 83] on input "text" at bounding box center [235, 86] width 149 height 12
type input "e"
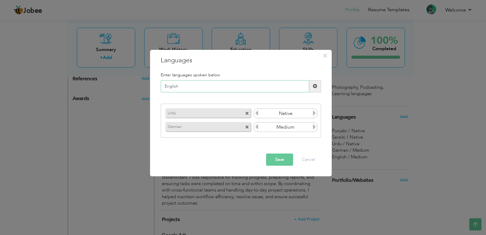
type input "English"
click at [315, 85] on span at bounding box center [315, 86] width 4 height 4
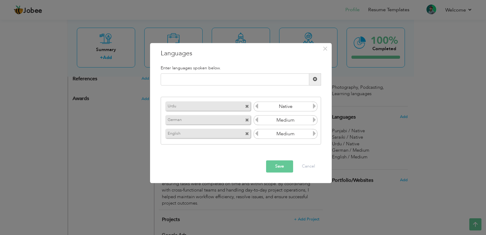
click at [315, 133] on icon at bounding box center [314, 133] width 5 height 5
click at [257, 134] on icon at bounding box center [256, 133] width 5 height 5
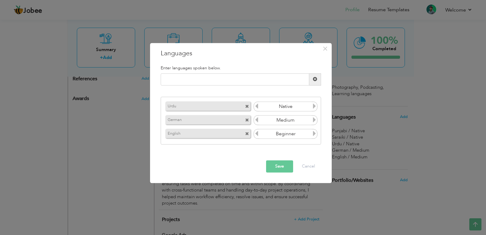
click at [257, 134] on icon at bounding box center [256, 133] width 5 height 5
click at [314, 136] on icon at bounding box center [314, 133] width 5 height 5
click at [257, 121] on icon at bounding box center [256, 119] width 5 height 5
click at [281, 164] on button "Save" at bounding box center [279, 166] width 27 height 12
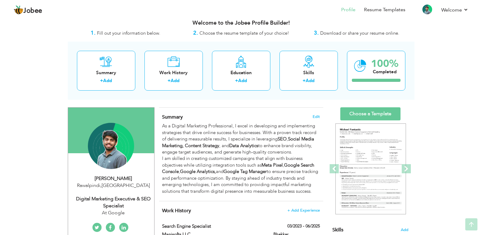
scroll to position [0, 0]
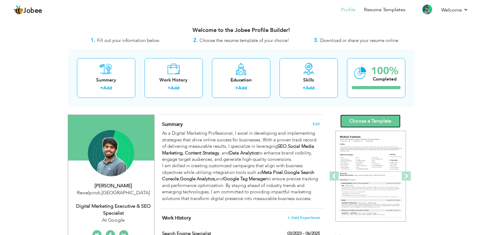
click at [369, 118] on link "Choose a Template" at bounding box center [370, 121] width 60 height 13
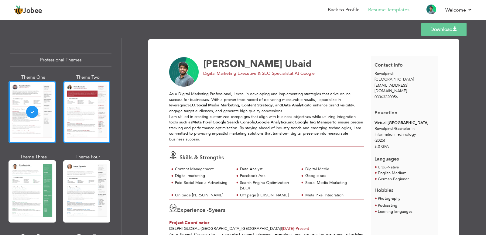
click at [94, 119] on div at bounding box center [86, 112] width 47 height 62
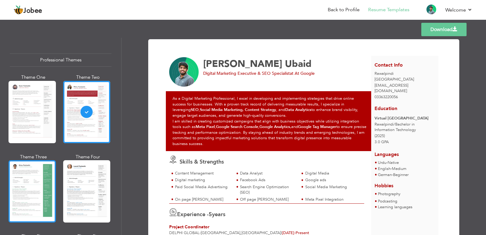
click at [41, 180] on div at bounding box center [32, 191] width 47 height 62
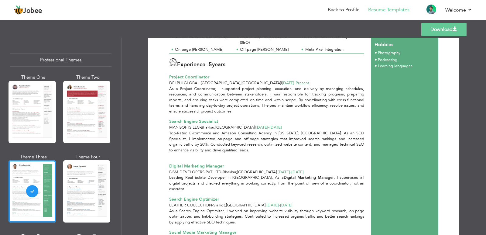
scroll to position [284, 0]
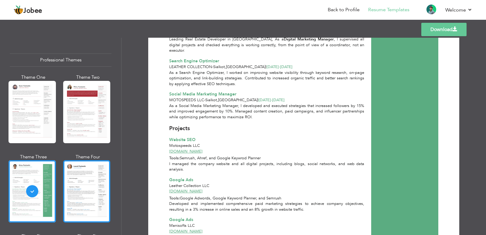
click at [78, 181] on div at bounding box center [86, 191] width 47 height 62
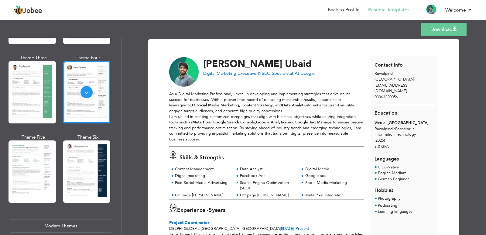
scroll to position [7, 0]
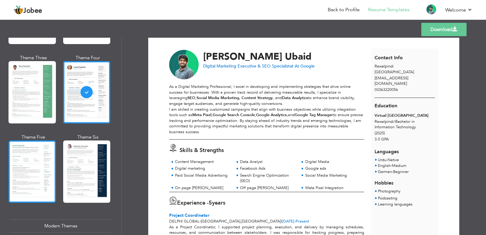
click at [25, 162] on div at bounding box center [32, 171] width 47 height 62
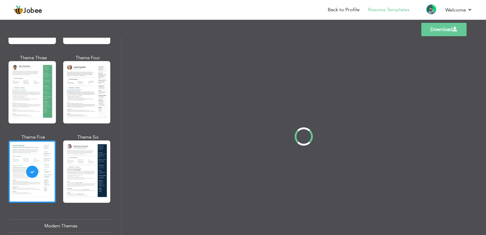
scroll to position [0, 0]
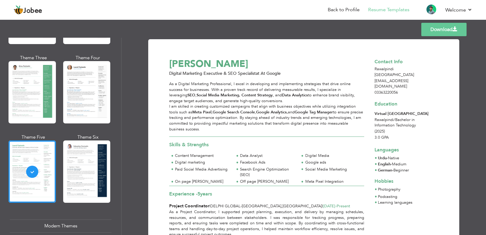
click at [81, 174] on div at bounding box center [86, 171] width 47 height 62
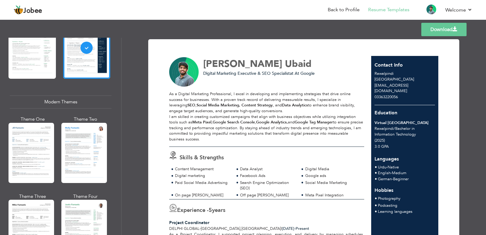
scroll to position [242, 0]
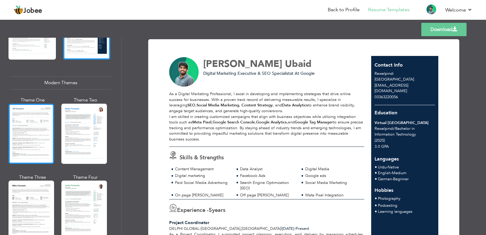
click at [35, 127] on div at bounding box center [32, 134] width 46 height 60
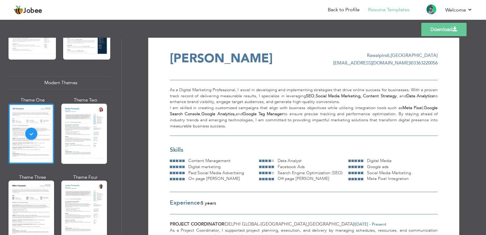
scroll to position [0, 0]
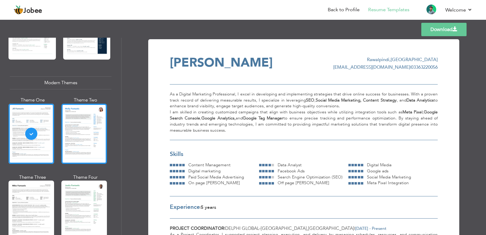
click at [80, 132] on div at bounding box center [84, 134] width 46 height 60
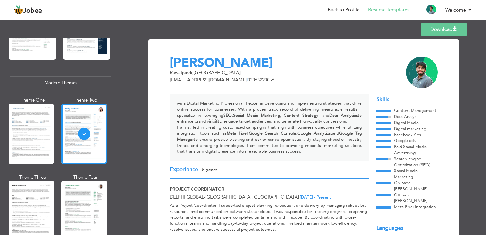
scroll to position [296, 0]
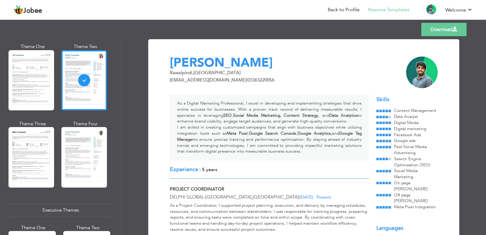
drag, startPoint x: 483, startPoint y: 70, endPoint x: 486, endPoint y: 99, distance: 29.3
click at [486, 99] on div "Download Rao Ubaid Rawalpindi , Pakistan raoubaid56@gmail.com | 03363220056 As …" at bounding box center [304, 136] width 365 height 197
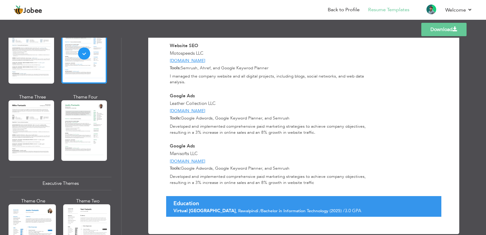
scroll to position [351, 0]
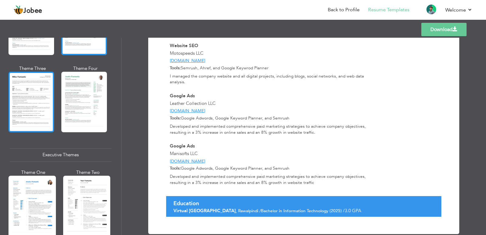
click at [25, 111] on div at bounding box center [32, 102] width 46 height 60
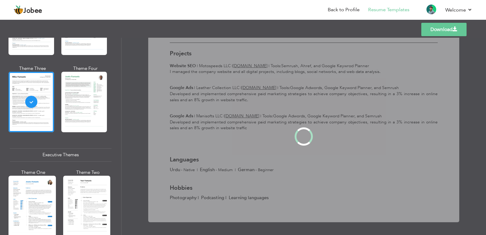
scroll to position [0, 0]
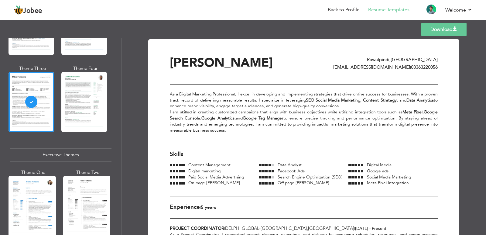
click at [78, 111] on div at bounding box center [84, 102] width 46 height 60
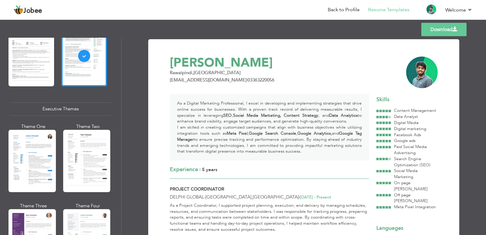
scroll to position [406, 0]
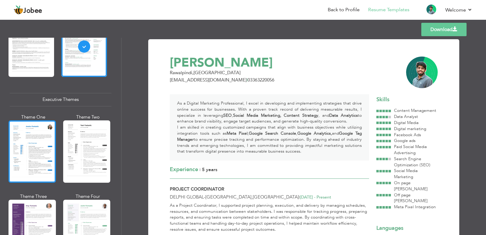
click at [14, 154] on div at bounding box center [32, 151] width 47 height 62
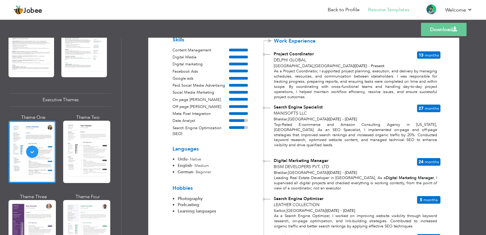
scroll to position [92, 0]
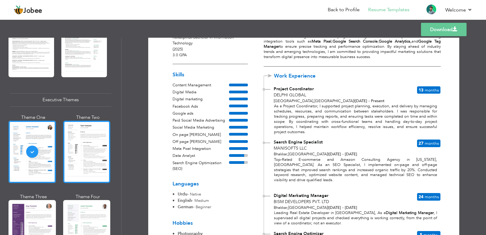
click at [103, 155] on div at bounding box center [86, 152] width 47 height 62
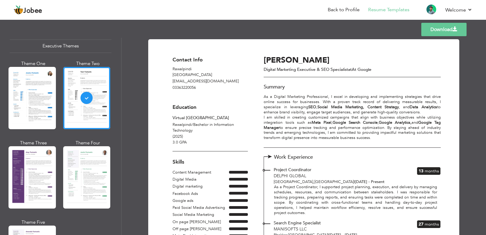
scroll to position [470, 0]
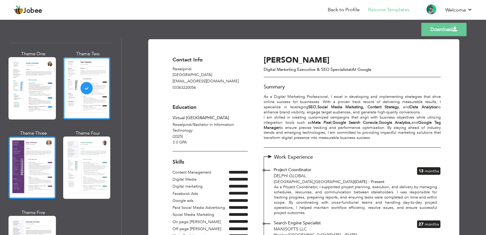
click at [41, 157] on div at bounding box center [32, 168] width 47 height 62
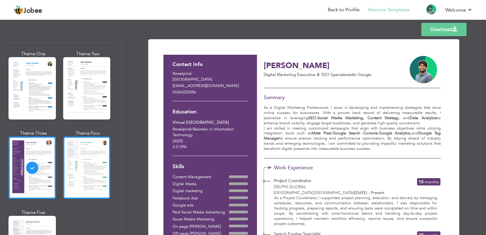
click at [76, 161] on div at bounding box center [86, 168] width 47 height 62
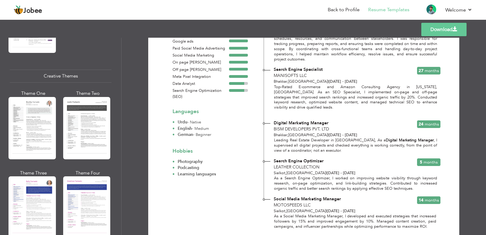
scroll to position [691, 0]
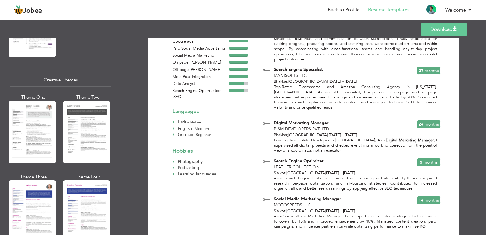
drag, startPoint x: 122, startPoint y: 166, endPoint x: 122, endPoint y: 162, distance: 4.0
click at [122, 162] on div "Download Contact Info Rawalpindi Pakistan raoubaid56@gmail.com 03363220056 Educ…" at bounding box center [304, 136] width 365 height 197
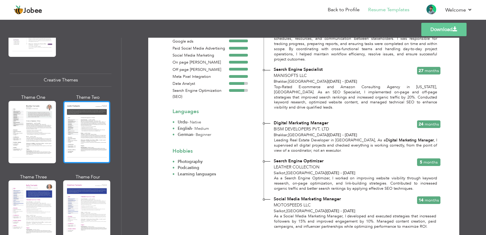
click at [93, 143] on div at bounding box center [86, 132] width 47 height 62
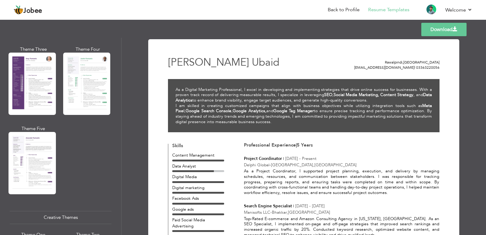
scroll to position [548, 0]
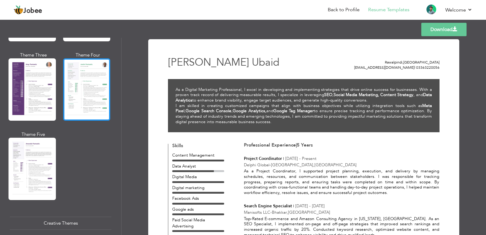
click at [82, 91] on div at bounding box center [86, 89] width 47 height 62
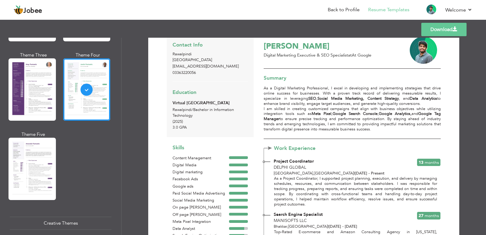
scroll to position [0, 0]
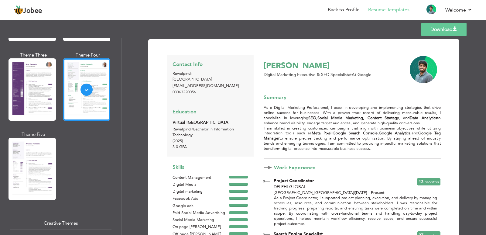
click at [449, 29] on link "Download" at bounding box center [444, 29] width 45 height 13
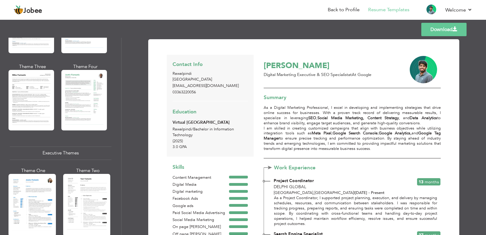
scroll to position [323, 0]
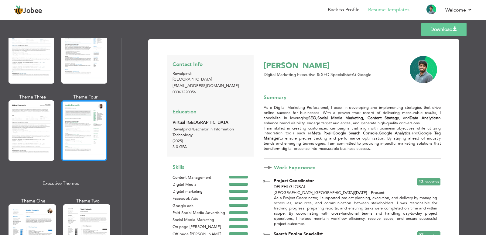
click at [87, 121] on div at bounding box center [84, 130] width 46 height 60
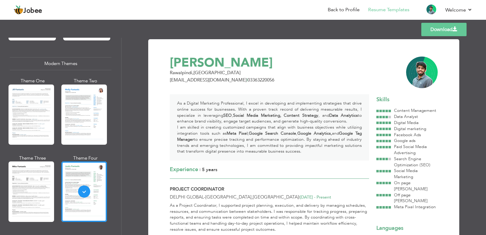
scroll to position [250, 0]
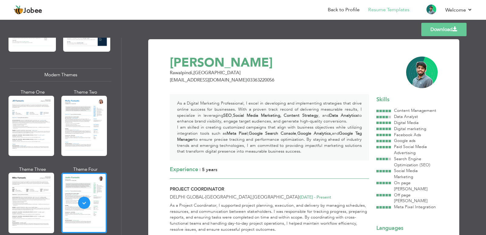
click at [3, 123] on div "Professional Themes Theme One Theme Two Theme Three Theme Six" at bounding box center [60, 136] width 121 height 197
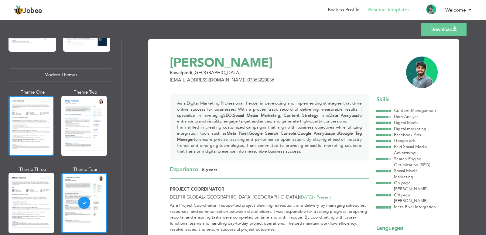
click at [24, 126] on div at bounding box center [32, 126] width 46 height 60
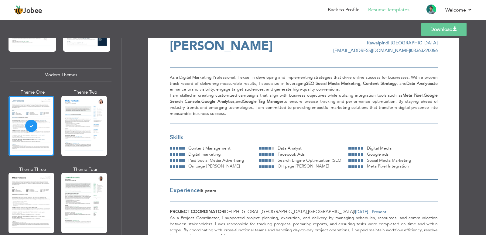
scroll to position [0, 0]
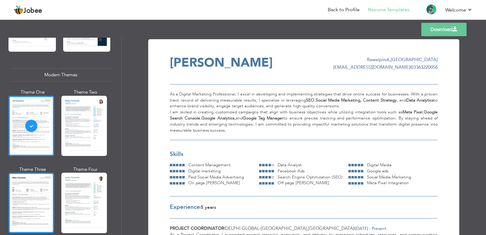
click at [31, 193] on div at bounding box center [32, 203] width 46 height 60
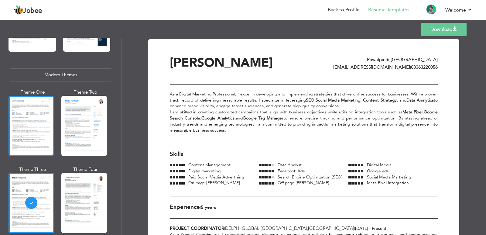
click at [30, 124] on div at bounding box center [32, 126] width 46 height 60
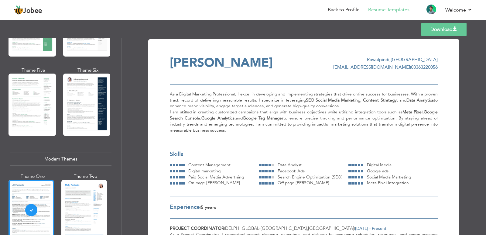
scroll to position [143, 0]
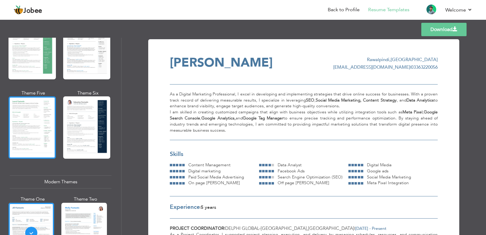
click at [32, 112] on div at bounding box center [32, 127] width 47 height 62
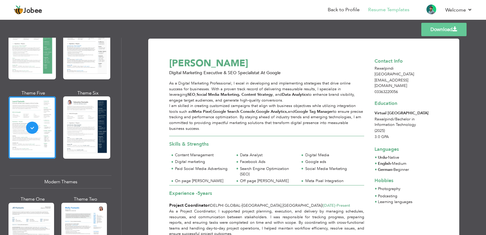
scroll to position [0, 0]
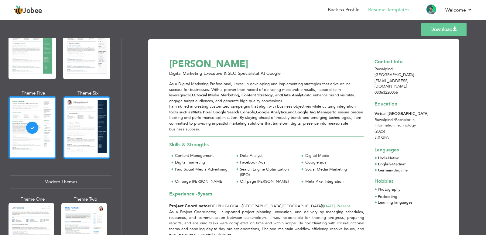
click at [85, 121] on div at bounding box center [86, 127] width 47 height 62
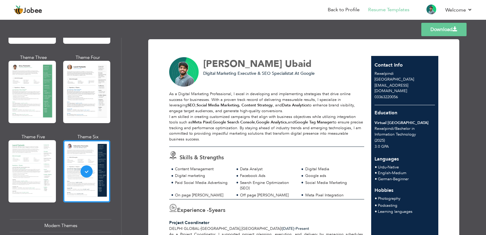
scroll to position [86, 0]
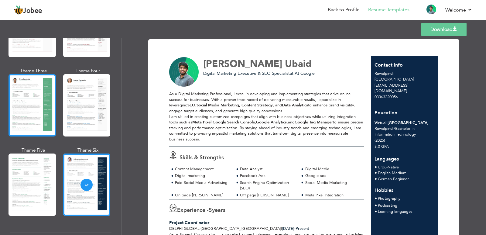
click at [28, 103] on div at bounding box center [32, 105] width 47 height 62
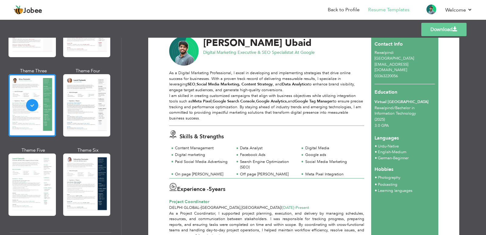
scroll to position [0, 0]
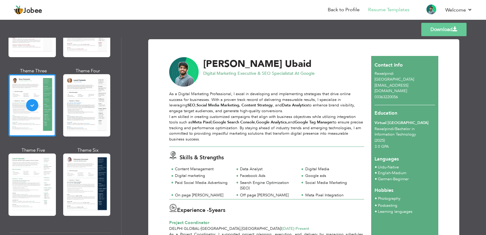
drag, startPoint x: 121, startPoint y: 73, endPoint x: 121, endPoint y: 67, distance: 5.8
click at [121, 67] on div "Professional Themes Theme One Theme Two Theme Three Theme Four Theme Five" at bounding box center [61, 136] width 122 height 197
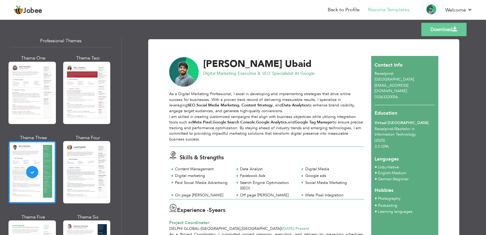
scroll to position [17, 0]
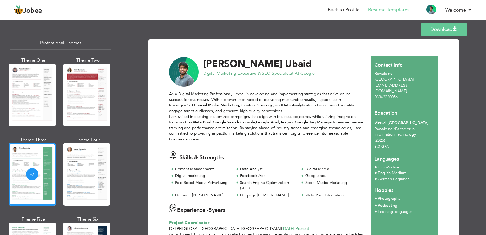
click at [438, 31] on link "Download" at bounding box center [444, 29] width 45 height 13
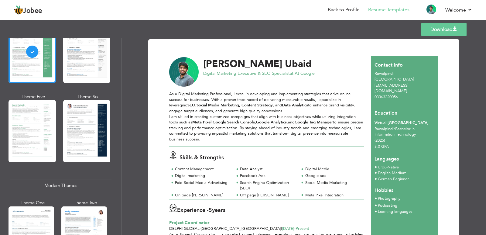
scroll to position [147, 0]
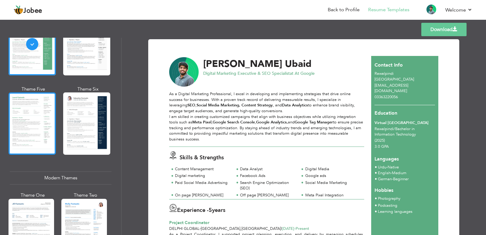
click at [43, 117] on div at bounding box center [32, 123] width 47 height 62
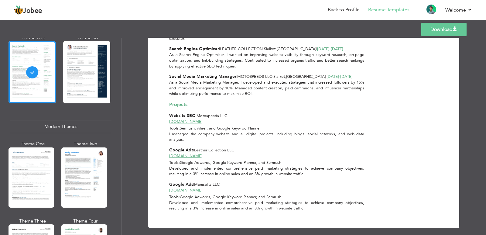
scroll to position [206, 0]
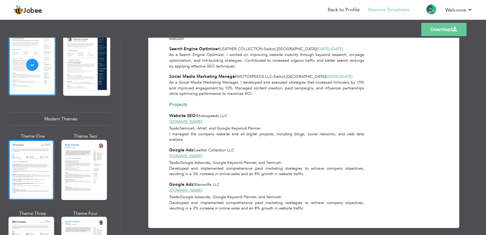
click at [46, 161] on div at bounding box center [32, 170] width 46 height 60
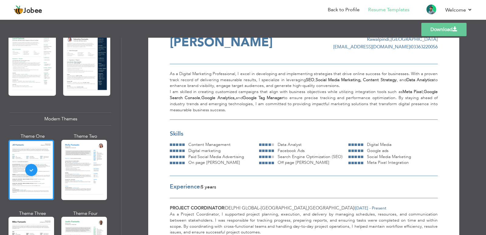
scroll to position [0, 0]
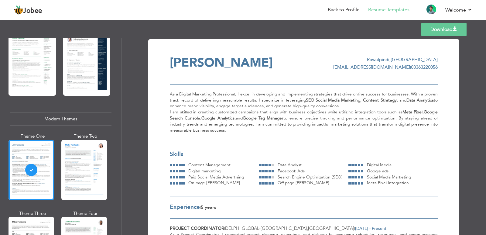
click at [449, 33] on link "Download" at bounding box center [444, 29] width 45 height 13
click at [27, 67] on div at bounding box center [32, 64] width 47 height 62
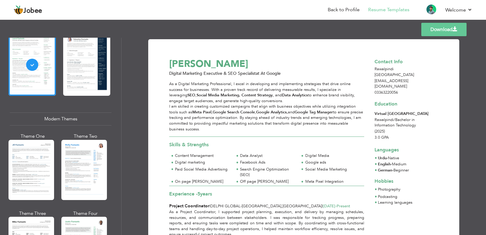
click at [454, 31] on span at bounding box center [455, 29] width 5 height 5
